Goal: Find specific page/section: Find specific page/section

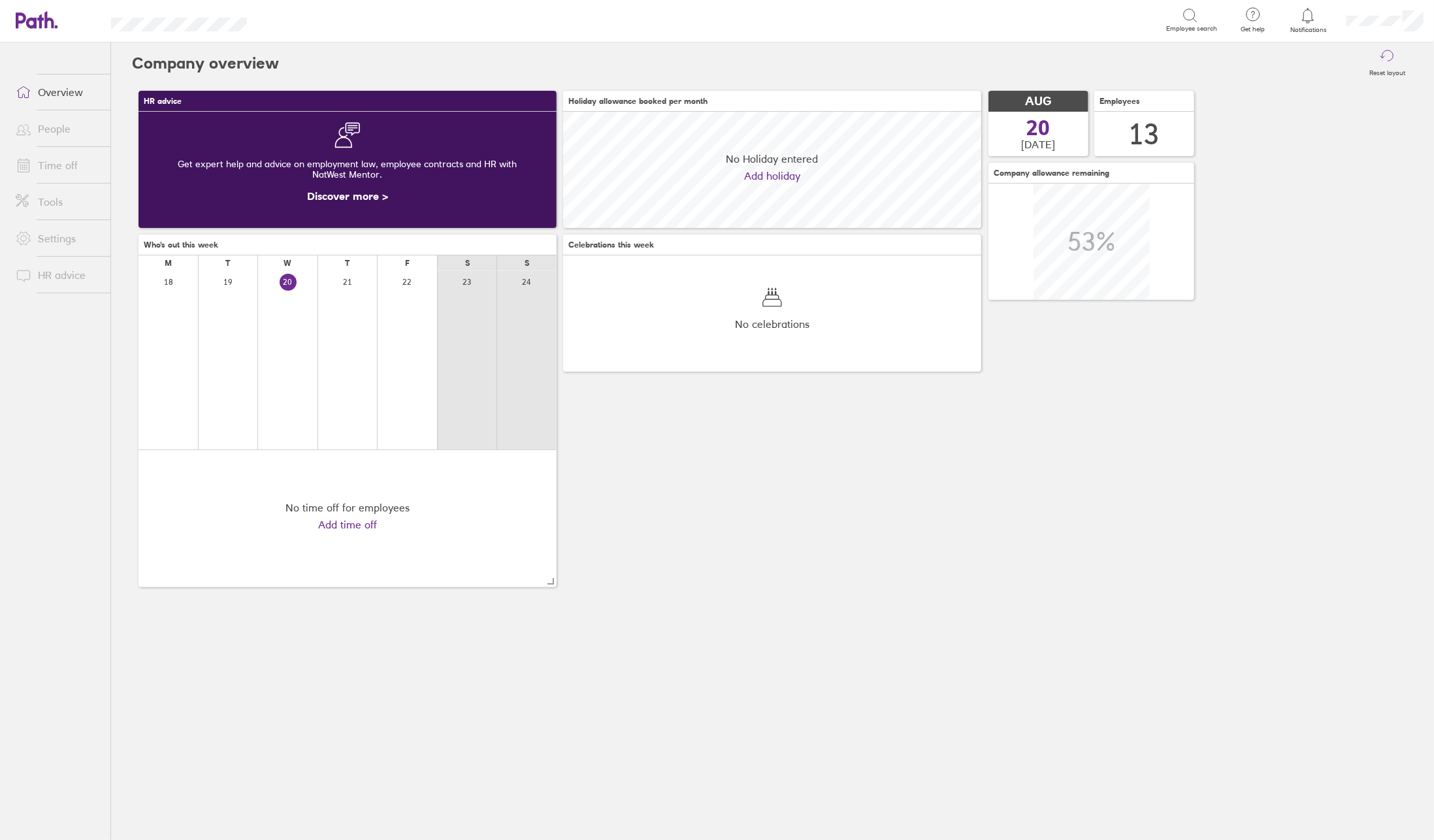
scroll to position [116, 418]
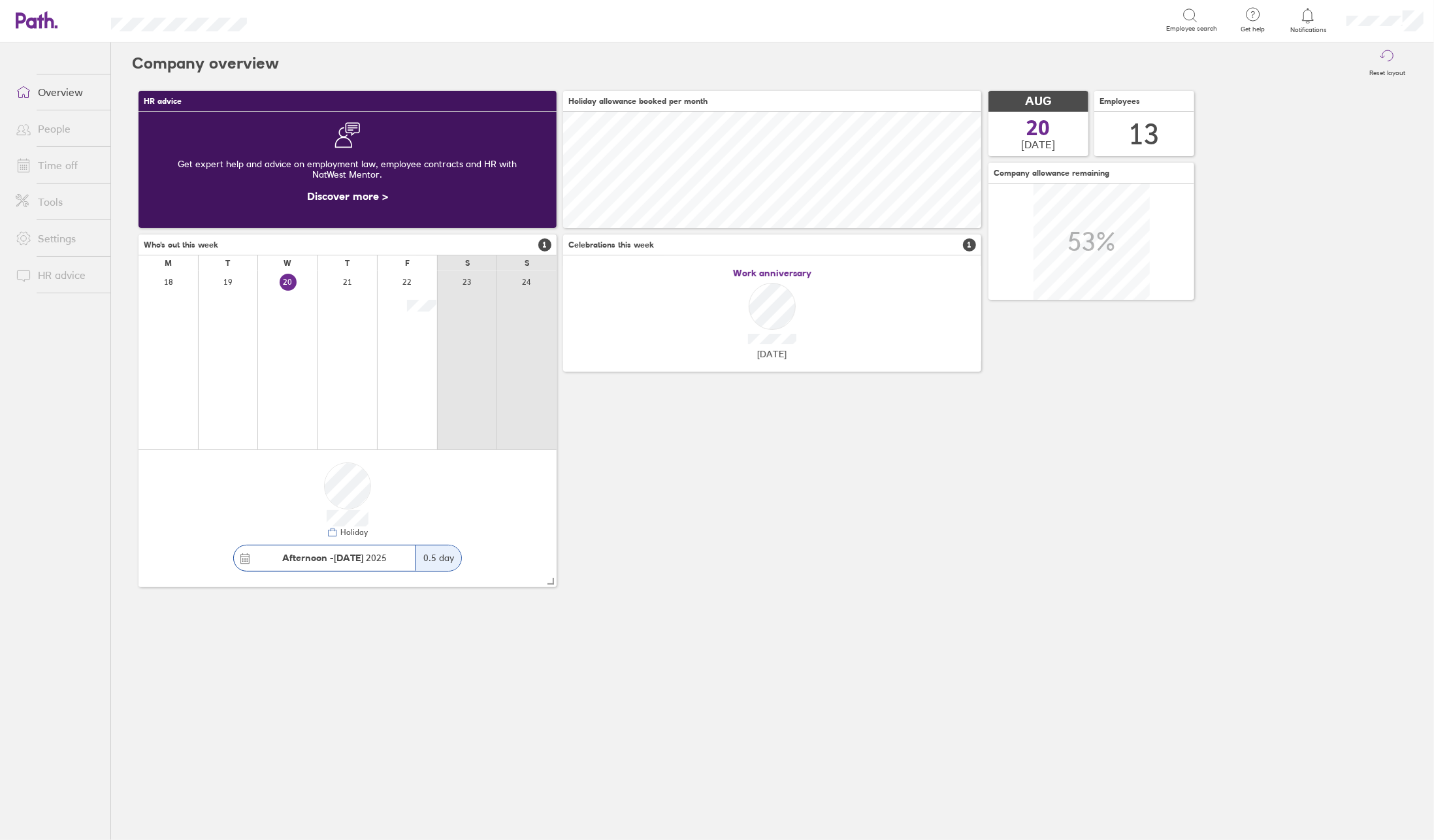
click at [49, 128] on link "People" at bounding box center [58, 128] width 105 height 26
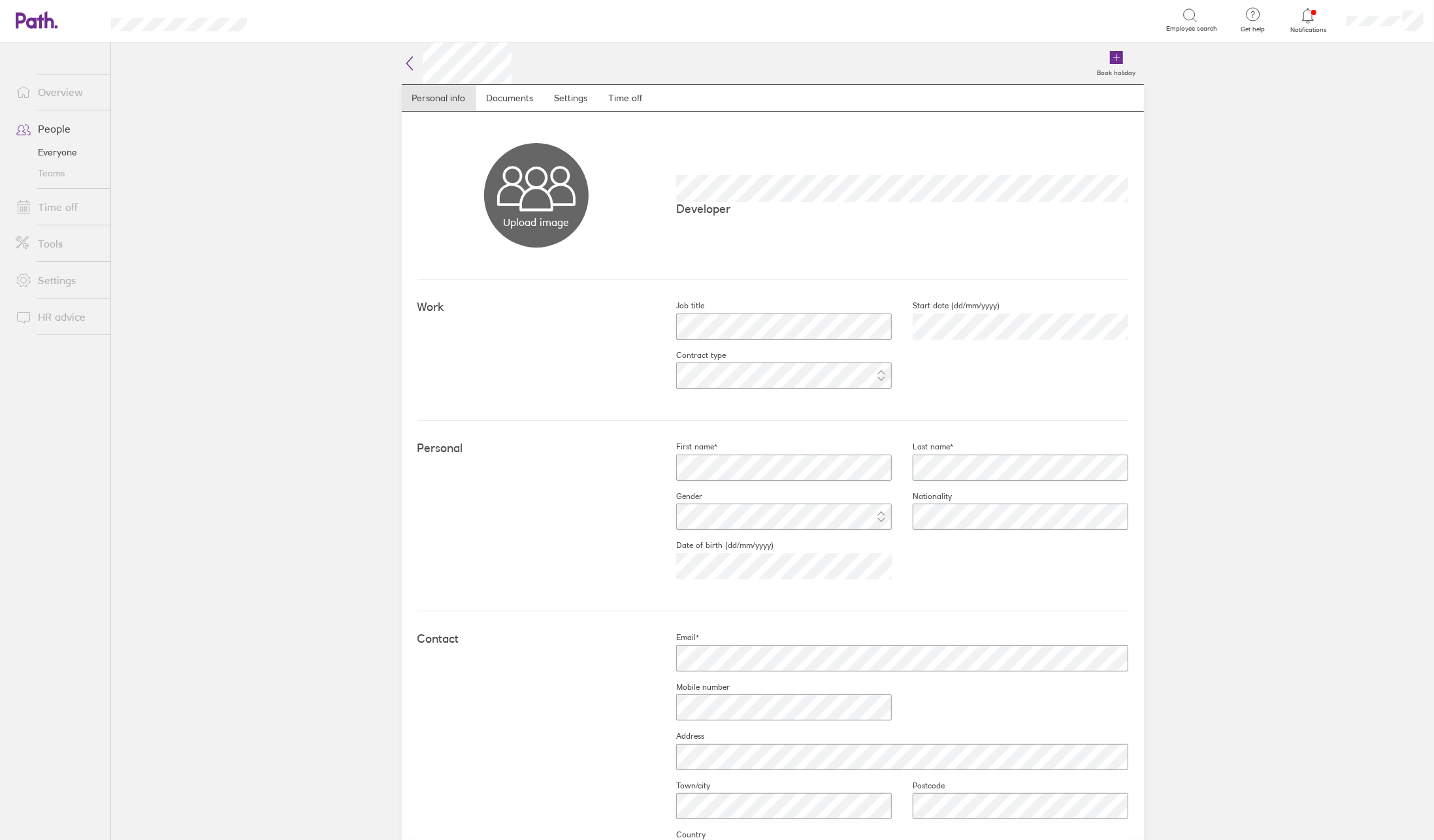
click at [536, 565] on div "Personal First name* Last name* Gender Nationality Date of birth (dd/mm/yyyy) 1…" at bounding box center [773, 516] width 711 height 191
